Goal: Task Accomplishment & Management: Manage account settings

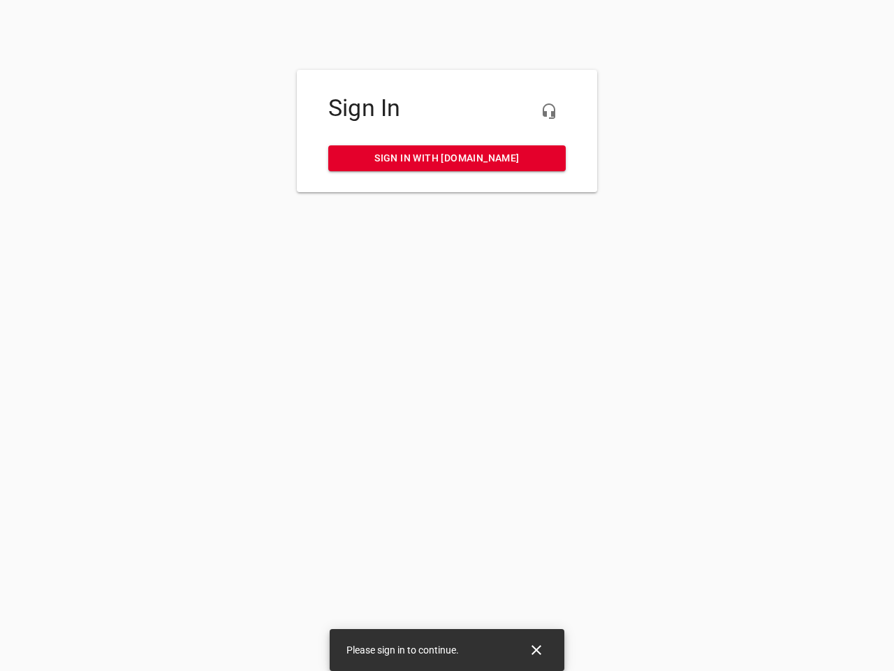
click at [549, 111] on icon "button" at bounding box center [549, 111] width 17 height 17
click at [537, 650] on icon "Close" at bounding box center [537, 650] width 10 height 10
